Goal: Navigation & Orientation: Find specific page/section

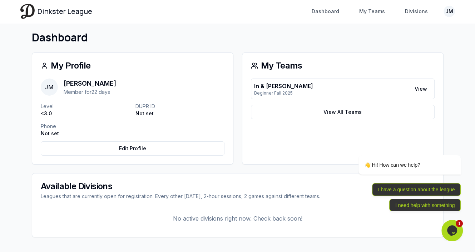
scroll to position [23, 0]
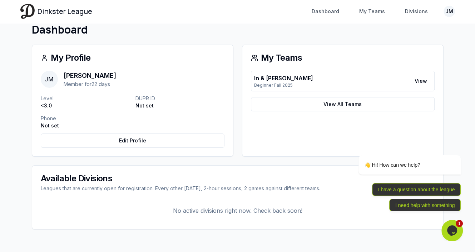
drag, startPoint x: 282, startPoint y: 83, endPoint x: 248, endPoint y: 86, distance: 34.8
click at [282, 83] on p "Beginner Fall 2025" at bounding box center [283, 86] width 59 height 6
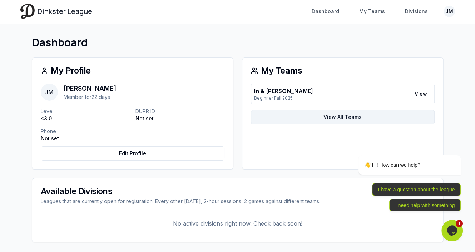
scroll to position [0, 0]
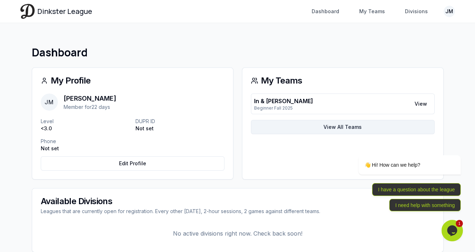
drag, startPoint x: 277, startPoint y: 122, endPoint x: 270, endPoint y: 121, distance: 7.3
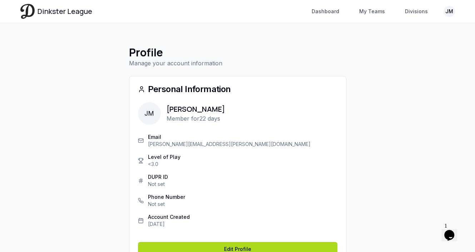
scroll to position [36, 0]
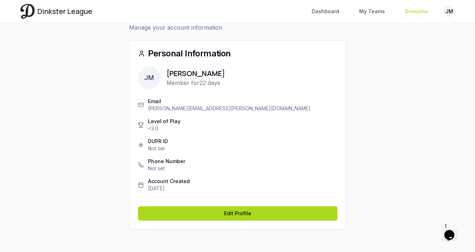
click at [412, 13] on link "Divisions" at bounding box center [416, 11] width 31 height 13
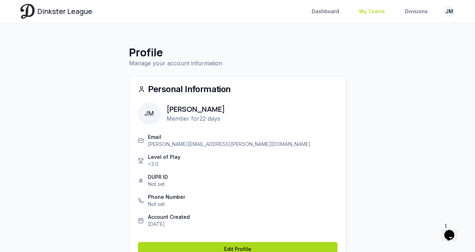
click at [373, 11] on link "My Teams" at bounding box center [372, 11] width 34 height 13
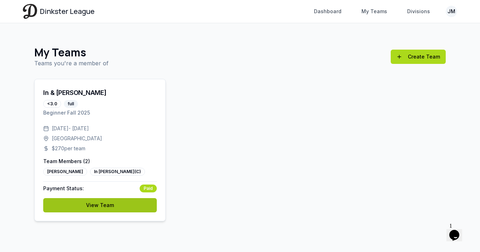
click at [121, 205] on link "View Team" at bounding box center [100, 205] width 114 height 14
